Goal: Find contact information: Find contact information

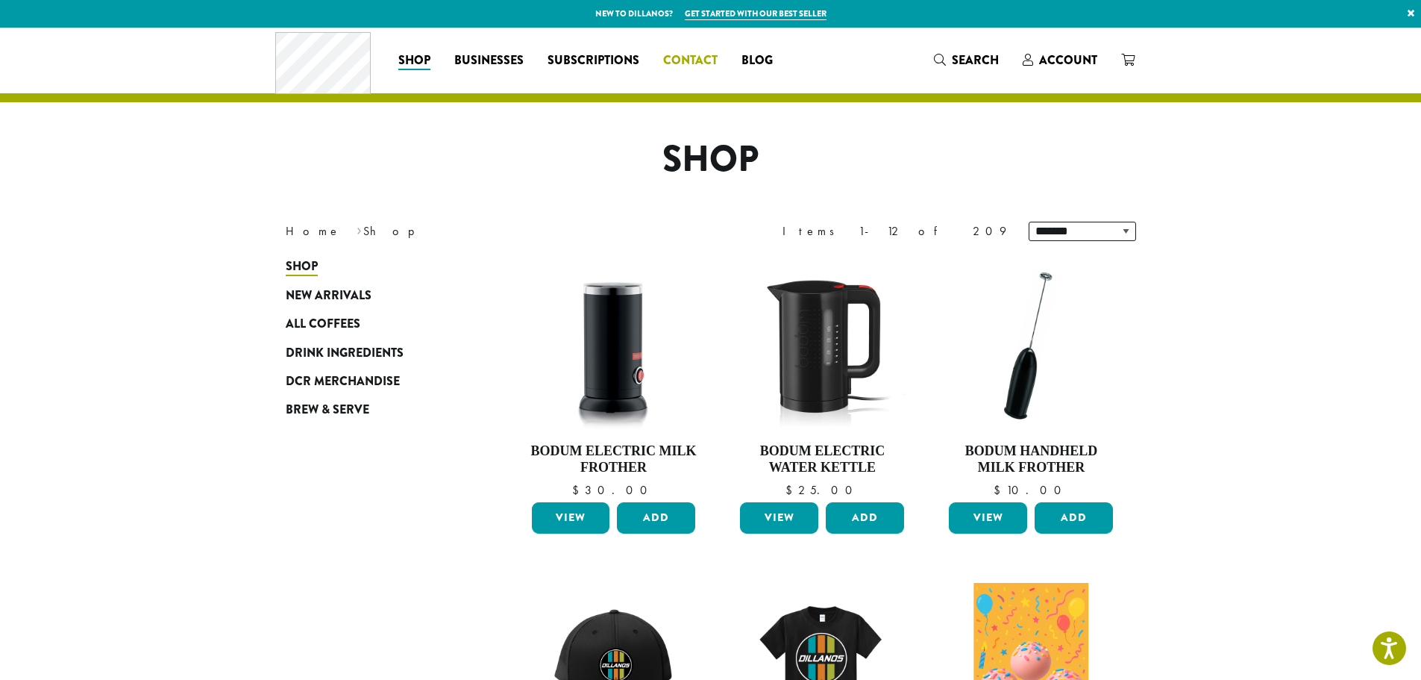
click at [707, 48] on link "Contact" at bounding box center [690, 60] width 78 height 24
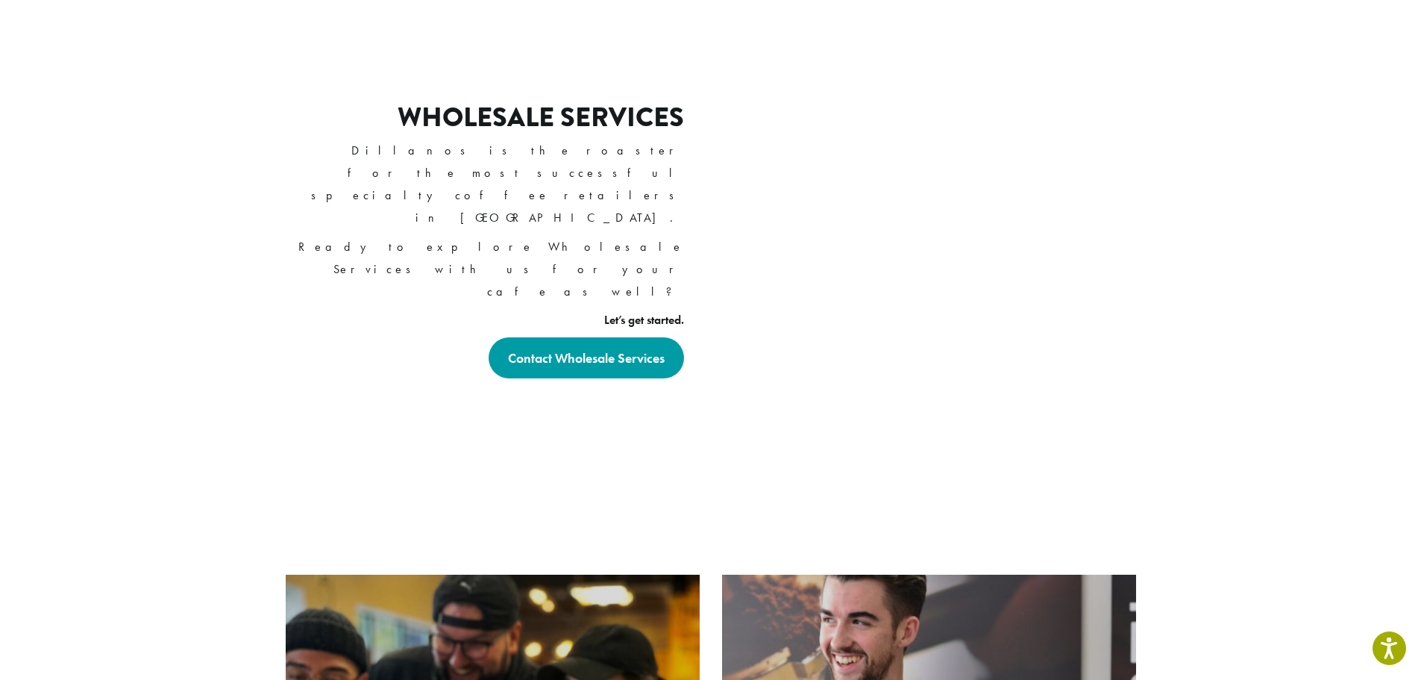
scroll to position [908, 0]
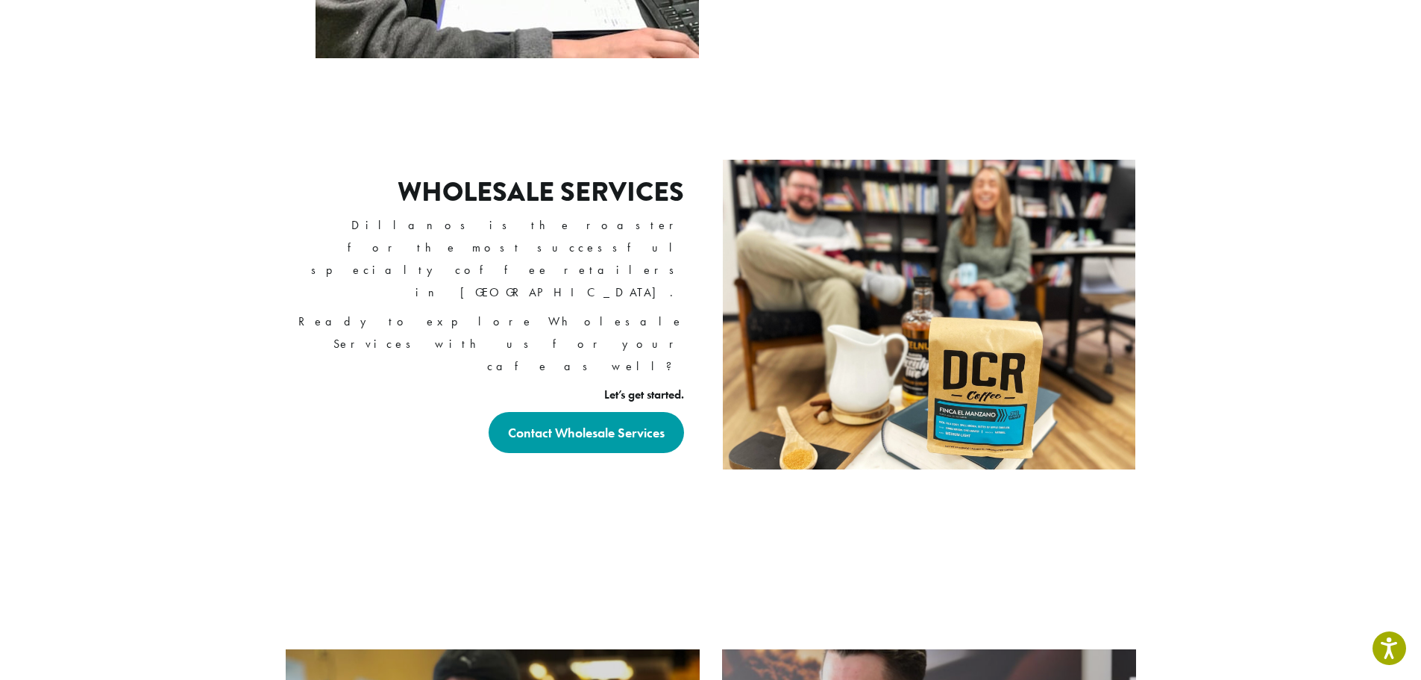
click at [304, 253] on div "Wholesale Services Dillanos is the roaster for the most successful specialty co…" at bounding box center [487, 314] width 424 height 351
click at [304, 250] on div "Wholesale Services Dillanos is the roaster for the most successful specialty co…" at bounding box center [487, 314] width 424 height 351
click at [589, 424] on strong "Contact Wholesale Services" at bounding box center [586, 432] width 157 height 17
